Goal: Information Seeking & Learning: Learn about a topic

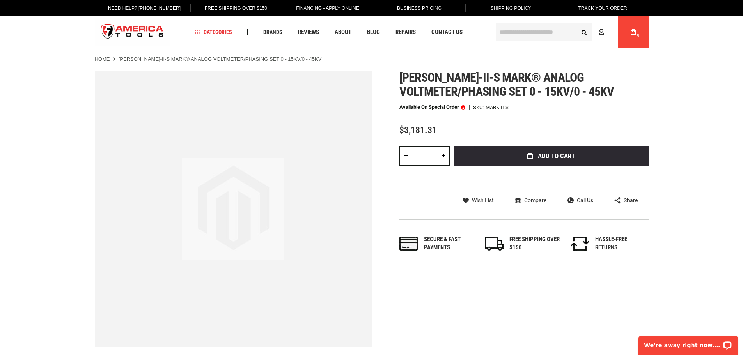
click at [464, 106] on span at bounding box center [463, 106] width 4 height 5
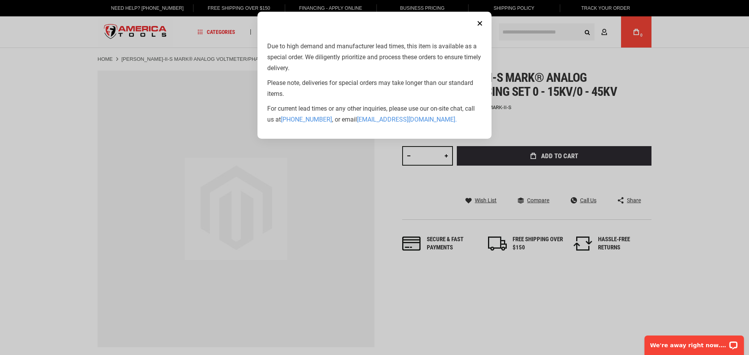
click at [481, 21] on button "Close" at bounding box center [480, 24] width 16 height 16
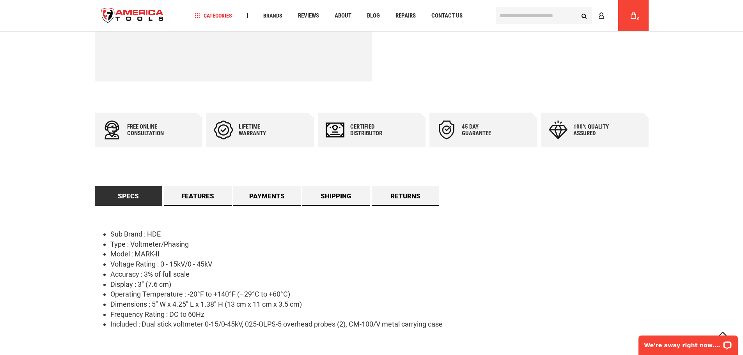
scroll to position [312, 0]
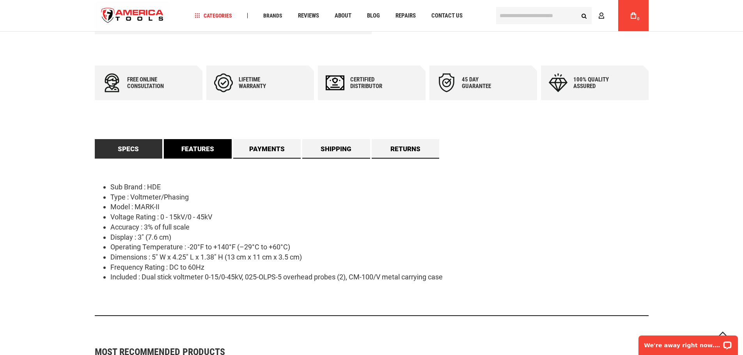
click at [216, 152] on link "Features" at bounding box center [198, 148] width 68 height 19
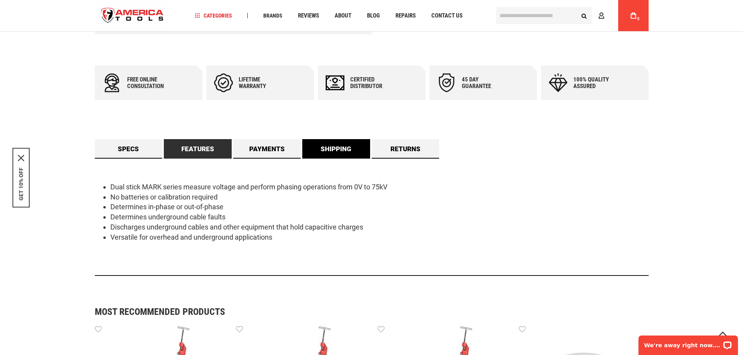
scroll to position [273, 0]
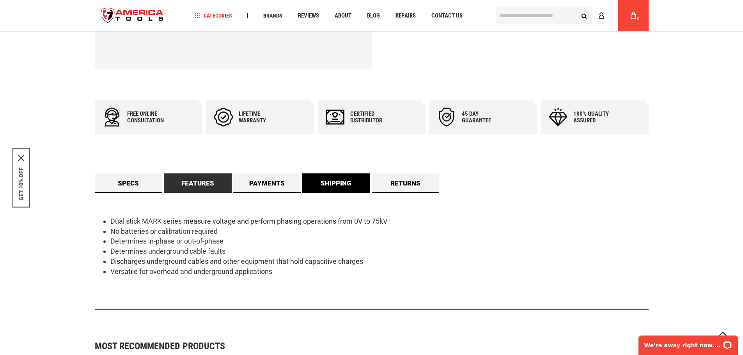
click at [342, 152] on div "Free online consultation Lifetime warranty Certified Distributor 45 day Guarant…" at bounding box center [372, 208] width 554 height 216
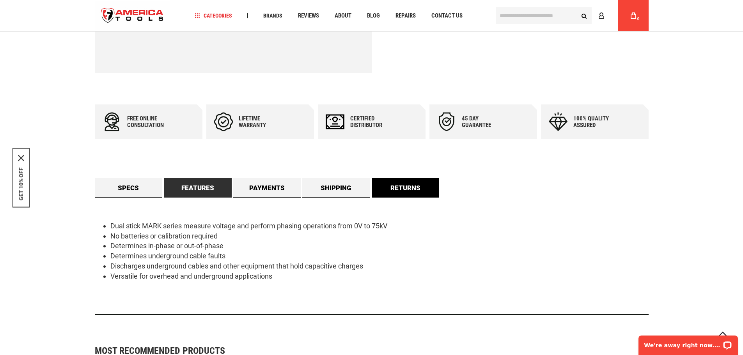
click at [396, 188] on link "Returns" at bounding box center [406, 187] width 68 height 19
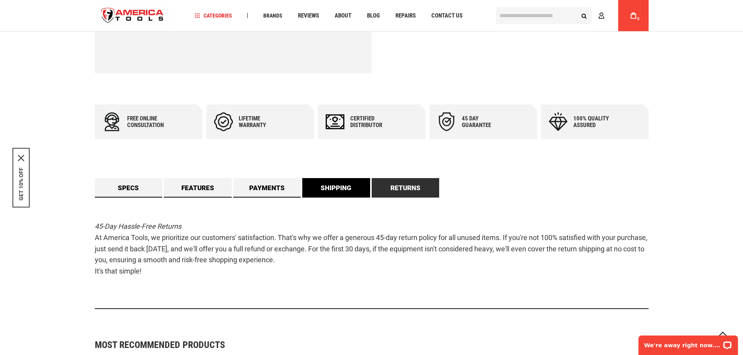
click at [326, 190] on link "Shipping" at bounding box center [336, 187] width 68 height 19
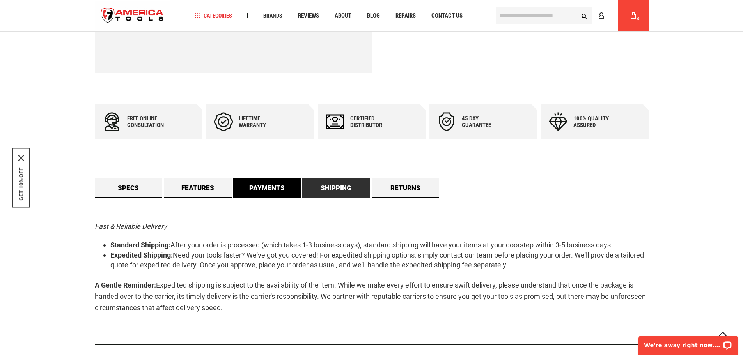
click at [286, 187] on link "Payments" at bounding box center [267, 187] width 68 height 19
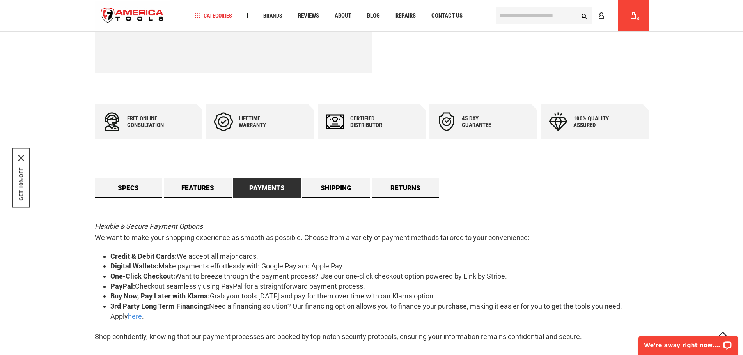
scroll to position [0, 0]
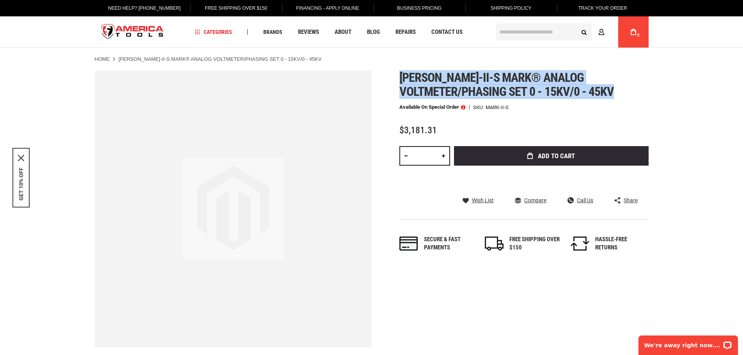
drag, startPoint x: 402, startPoint y: 77, endPoint x: 623, endPoint y: 97, distance: 222.4
click at [623, 97] on h1 "[PERSON_NAME]-ii-s mark® analog voltmeter/phasing set 0 - 15kv/0 - 45kv" at bounding box center [523, 85] width 249 height 28
